Goal: Find specific page/section: Find specific page/section

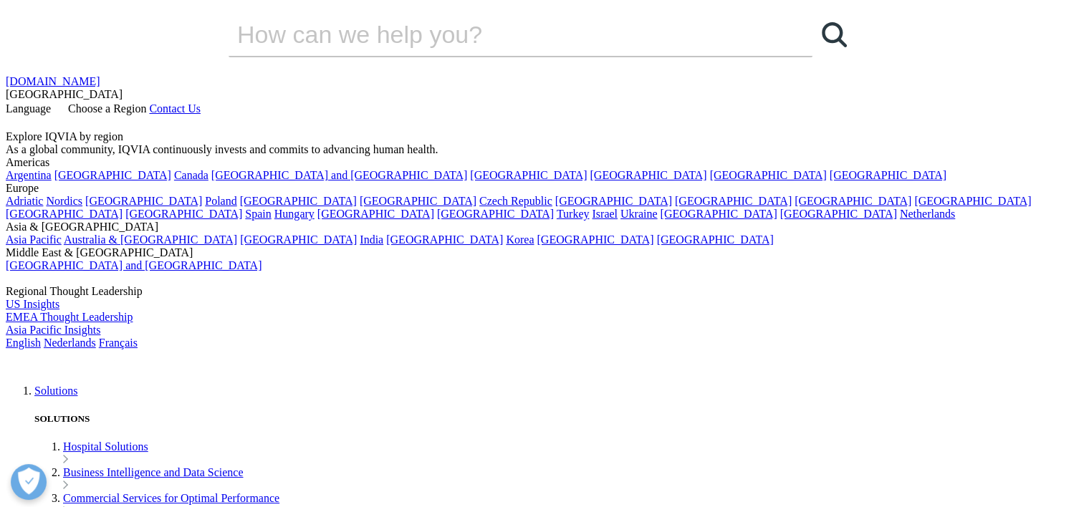
click at [100, 75] on link "[DOMAIN_NAME]" at bounding box center [53, 81] width 95 height 12
